Goal: Information Seeking & Learning: Learn about a topic

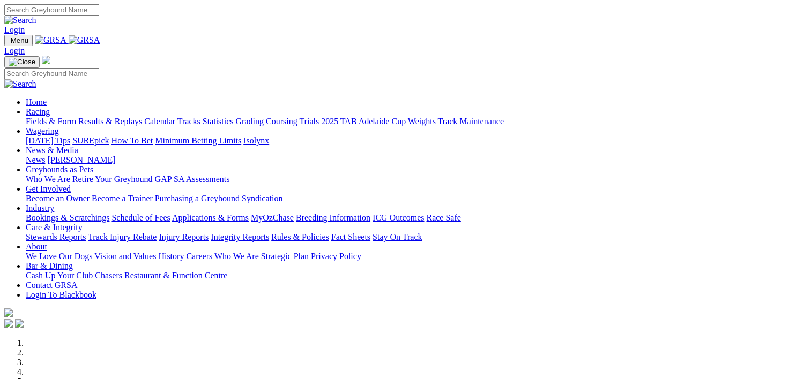
scroll to position [418, 0]
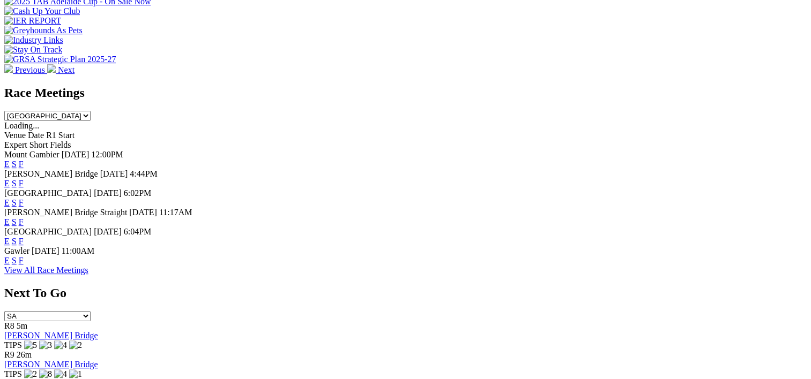
click at [24, 179] on link "F" at bounding box center [21, 183] width 5 height 9
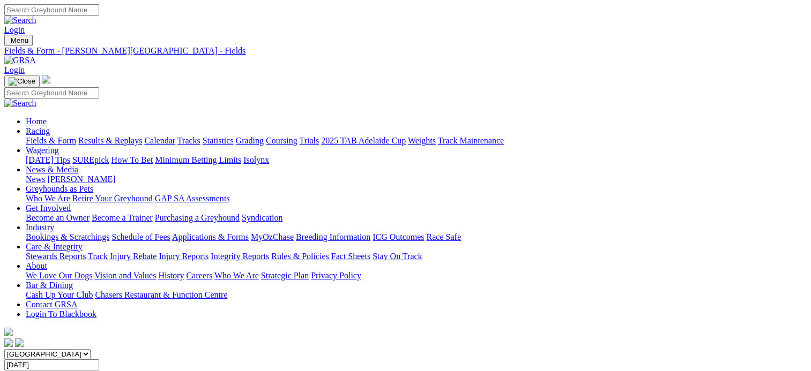
click at [234, 136] on link "Statistics" at bounding box center [218, 140] width 31 height 9
type input "dark potion"
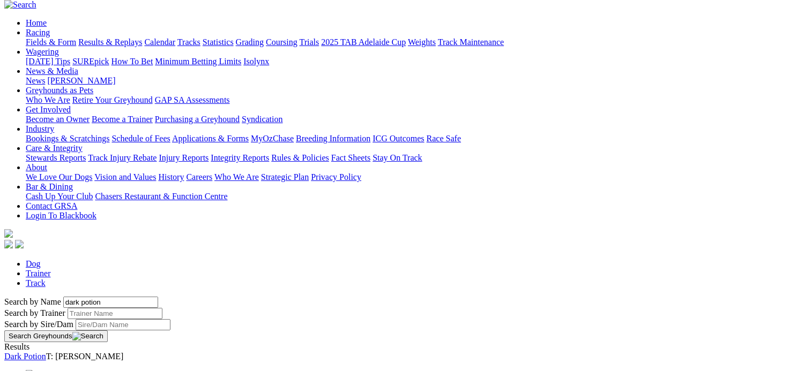
scroll to position [104, 0]
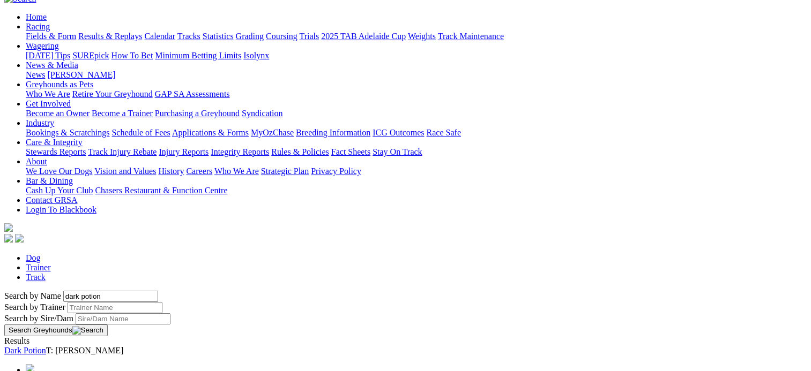
click at [46, 346] on link "Dark Potion" at bounding box center [25, 350] width 42 height 9
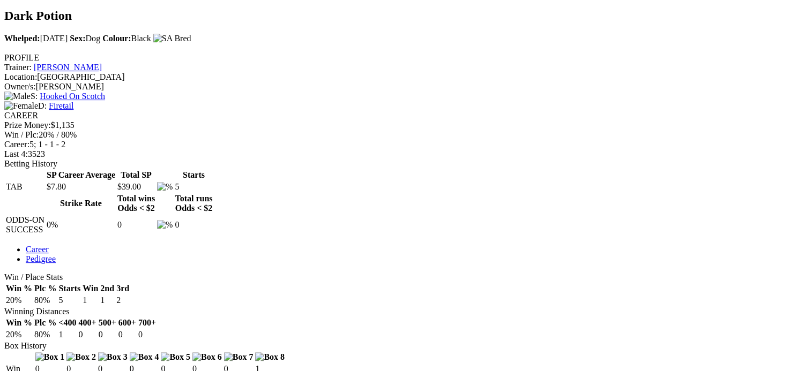
scroll to position [362, 0]
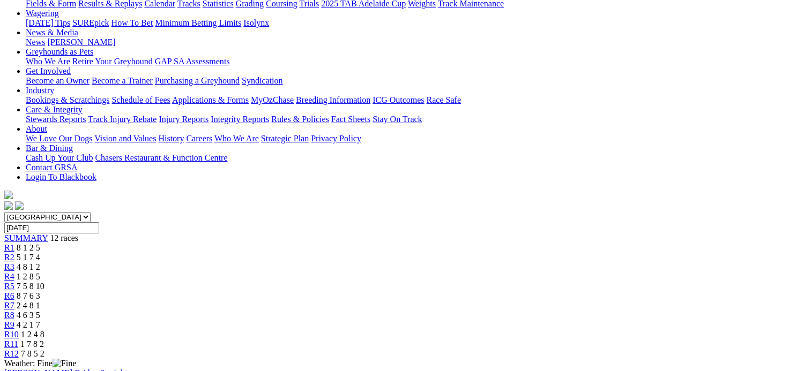
scroll to position [136, 0]
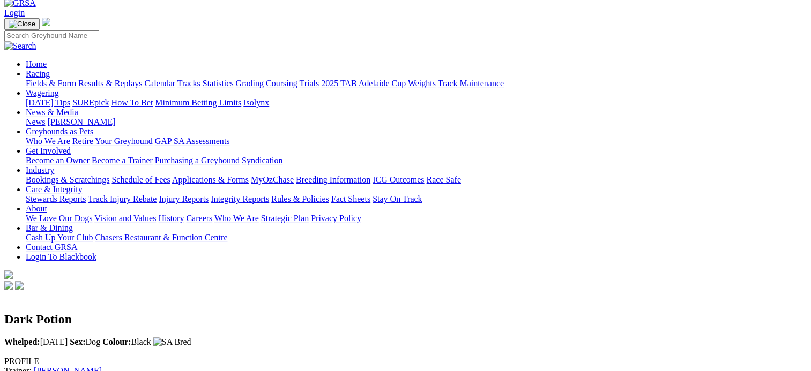
scroll to position [56, 0]
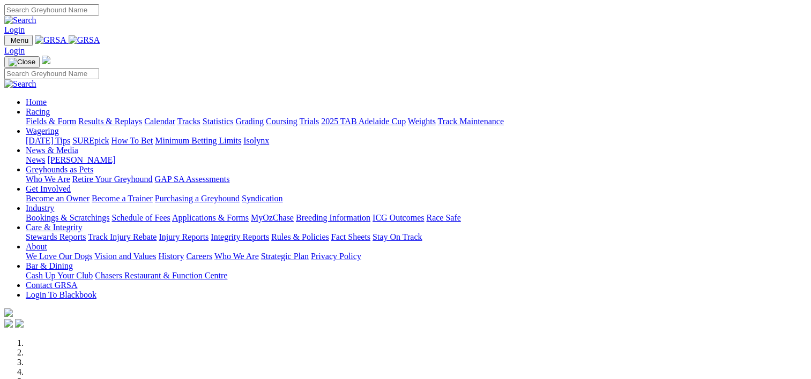
scroll to position [384, 0]
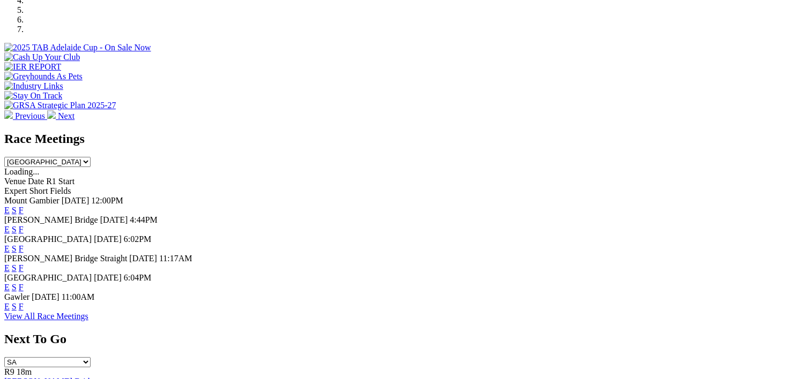
scroll to position [375, 0]
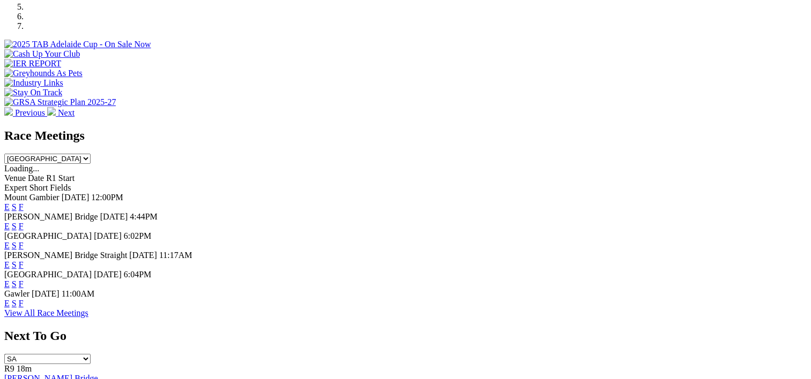
click at [24, 304] on link "F" at bounding box center [21, 303] width 5 height 9
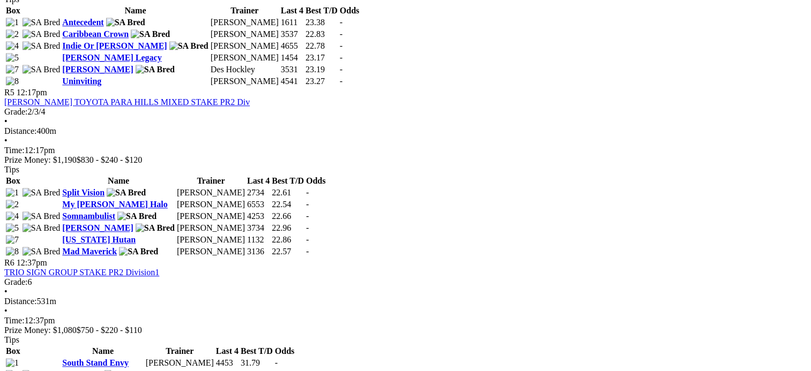
scroll to position [1127, 0]
